Goal: Check status: Check status

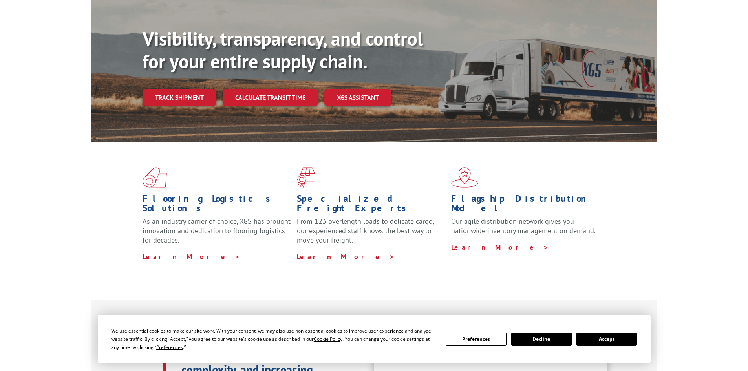
click at [606, 339] on button "Accept" at bounding box center [606, 338] width 60 height 13
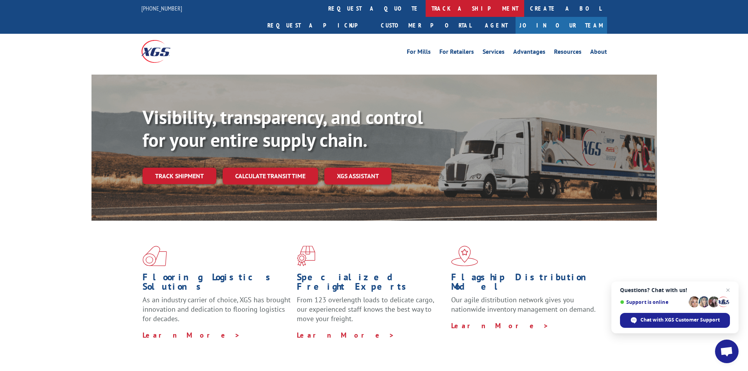
click at [426, 10] on link "track a shipment" at bounding box center [475, 8] width 99 height 17
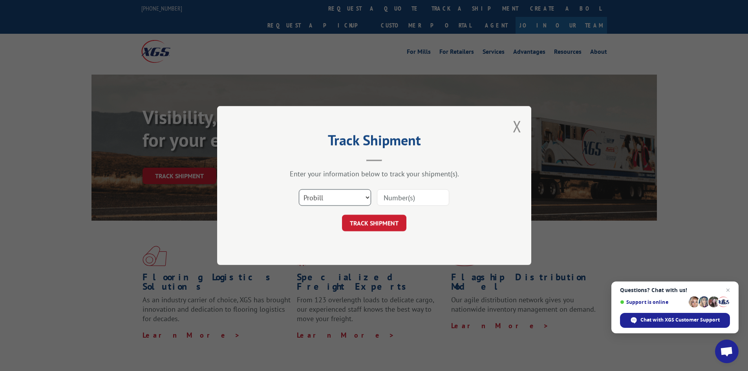
drag, startPoint x: 338, startPoint y: 193, endPoint x: 405, endPoint y: 196, distance: 66.4
click at [338, 193] on select "Select category... Probill BOL PO" at bounding box center [335, 197] width 72 height 16
select select "bol"
click at [299, 189] on select "Select category... Probill BOL PO" at bounding box center [335, 197] width 72 height 16
click at [405, 197] on input at bounding box center [413, 197] width 72 height 16
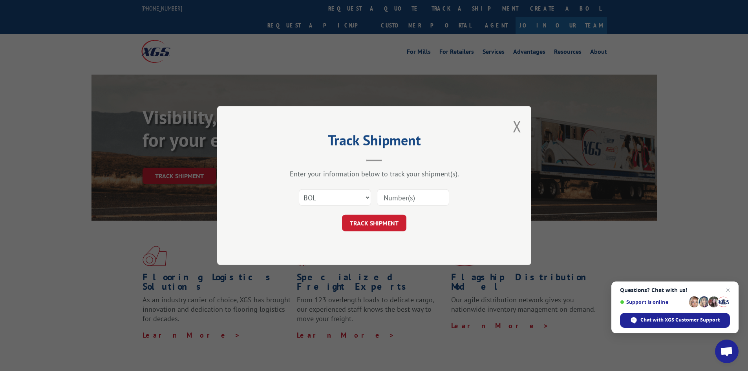
paste input "242974"
type input "242974"
drag, startPoint x: 373, startPoint y: 217, endPoint x: 395, endPoint y: 209, distance: 23.0
click at [373, 217] on button "TRACK SHIPMENT" at bounding box center [374, 223] width 64 height 16
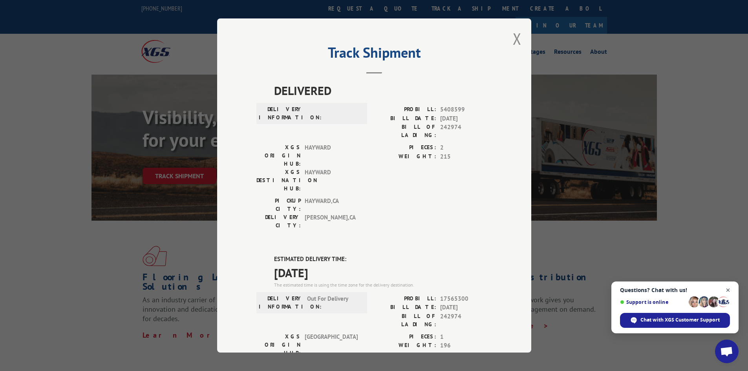
click at [731, 287] on span "Open chat" at bounding box center [728, 290] width 10 height 10
